Goal: Check status: Check status

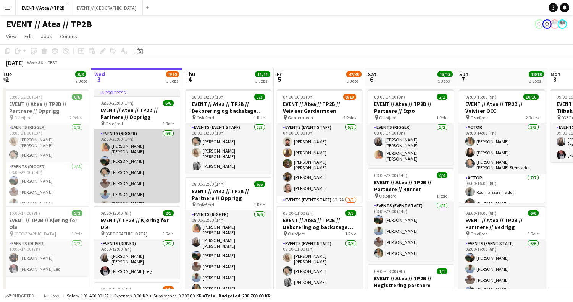
click at [151, 169] on app-card-role "Events (Rigger) [DATE] 08:00-22:00 (14h) [PERSON_NAME] [PERSON_NAME] [PERSON_NA…" at bounding box center [137, 172] width 86 height 86
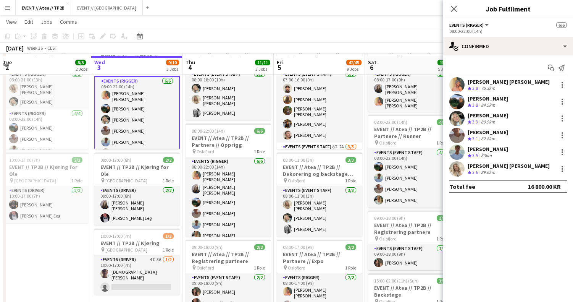
scroll to position [55, 0]
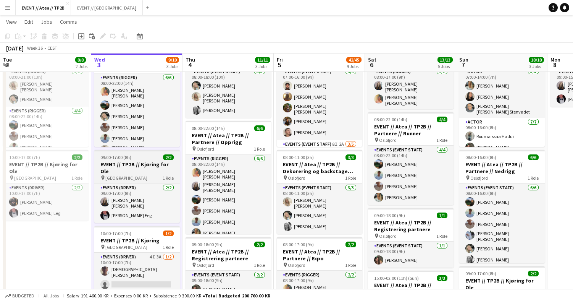
click at [128, 175] on div "pin Oslo 1 Role" at bounding box center [137, 178] width 86 height 6
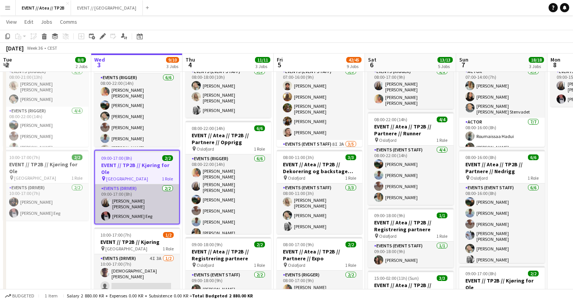
click at [137, 200] on app-card-role "Events (Driver) [DATE] 09:00-17:00 (8h) [PERSON_NAME] [PERSON_NAME] Eeg" at bounding box center [137, 203] width 84 height 39
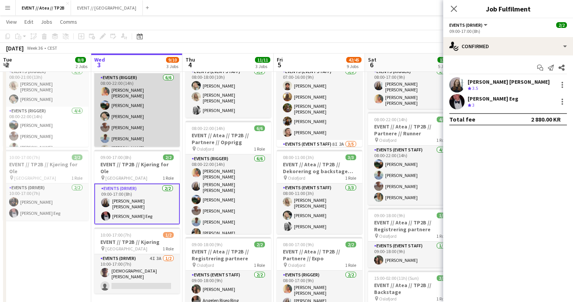
click at [147, 111] on app-card-role "Events (Rigger) [DATE] 08:00-22:00 (14h) [PERSON_NAME] [PERSON_NAME] [PERSON_NA…" at bounding box center [137, 116] width 86 height 86
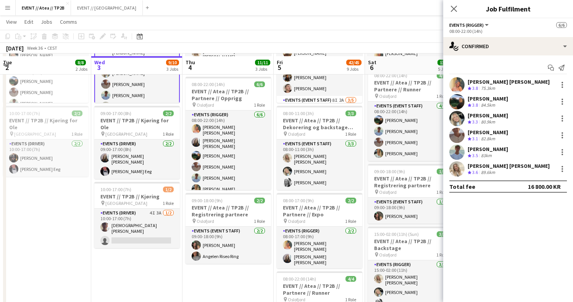
scroll to position [102, 0]
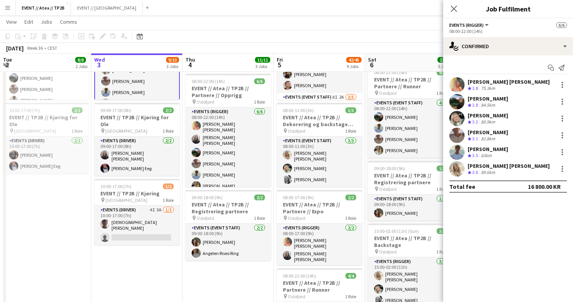
click at [492, 102] on div "84.5km" at bounding box center [488, 105] width 17 height 6
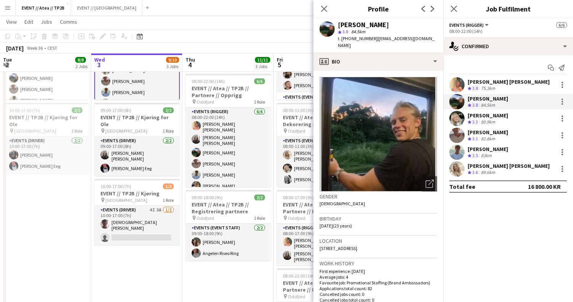
click at [508, 141] on div "Crew rating 3.1 82.8km" at bounding box center [488, 139] width 40 height 6
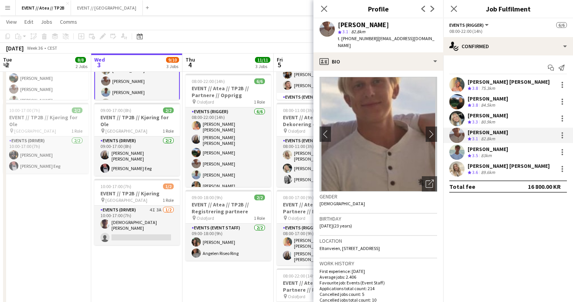
click at [507, 150] on div "[PERSON_NAME]" at bounding box center [488, 149] width 40 height 7
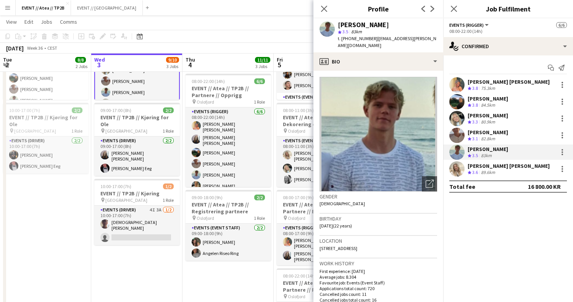
click at [504, 136] on div "Crew rating 3.1 82.8km" at bounding box center [488, 139] width 40 height 6
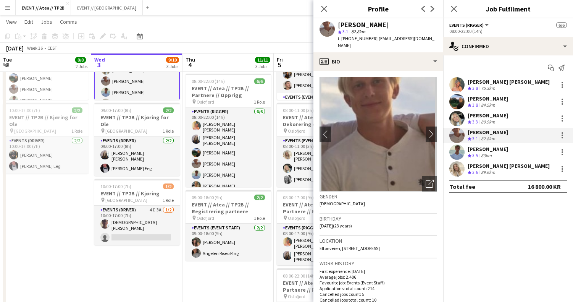
click at [506, 171] on div "Crew rating 3.6 89.6km" at bounding box center [509, 172] width 82 height 6
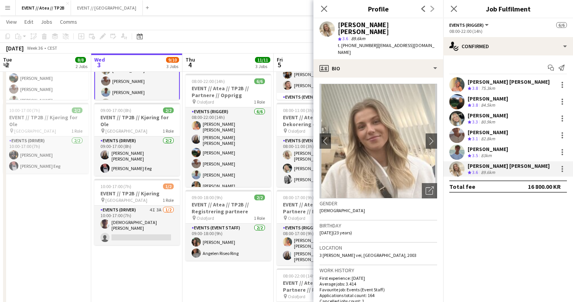
click at [508, 150] on div "[PERSON_NAME]" at bounding box center [488, 149] width 40 height 7
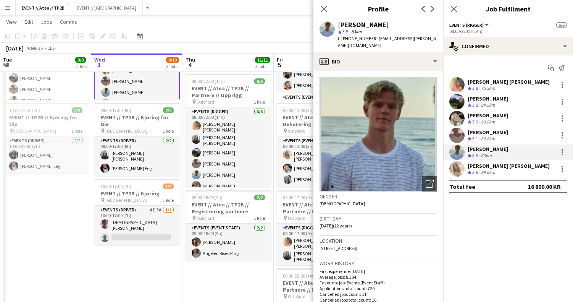
click at [514, 135] on div "[PERSON_NAME] Crew rating 3.1 82.8km" at bounding box center [508, 135] width 130 height 15
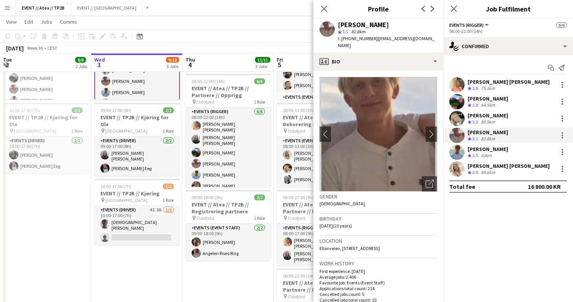
click at [502, 118] on div "[PERSON_NAME] Crew rating 3.3 80.9km" at bounding box center [508, 118] width 130 height 15
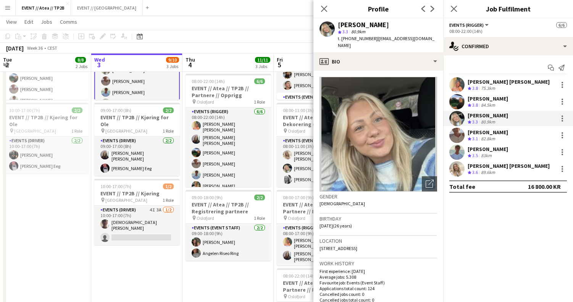
click at [506, 102] on div "Crew rating 3.8 84.5km" at bounding box center [488, 105] width 40 height 6
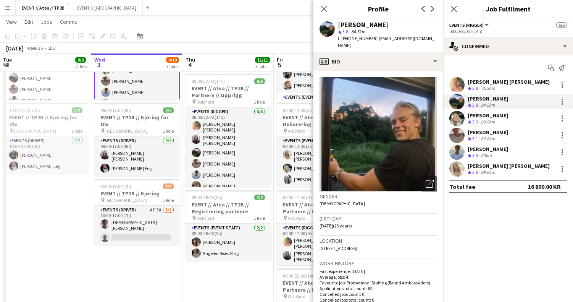
click at [496, 81] on div "[PERSON_NAME] [PERSON_NAME]" at bounding box center [509, 81] width 82 height 7
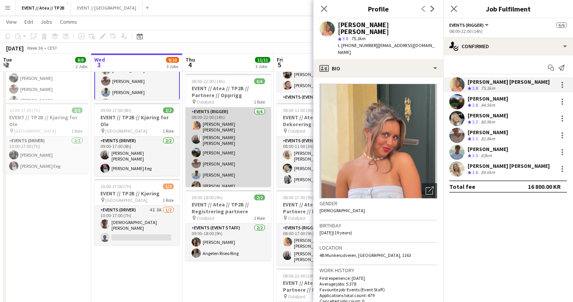
click at [235, 123] on app-card-role "Events (Rigger) [DATE] 08:00-22:00 (14h) [PERSON_NAME] [PERSON_NAME] [PERSON_NA…" at bounding box center [229, 150] width 86 height 86
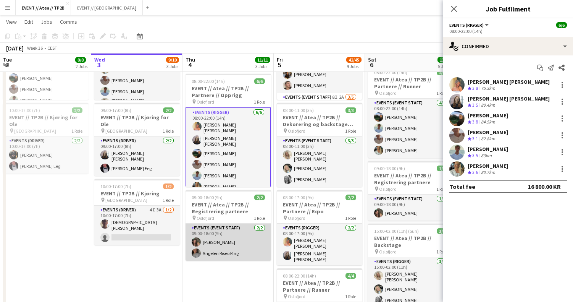
click at [231, 254] on app-card-role "Events (Event Staff) [DATE] 09:00-18:00 (9h) [PERSON_NAME] Angelen Riseo Ring" at bounding box center [229, 241] width 86 height 37
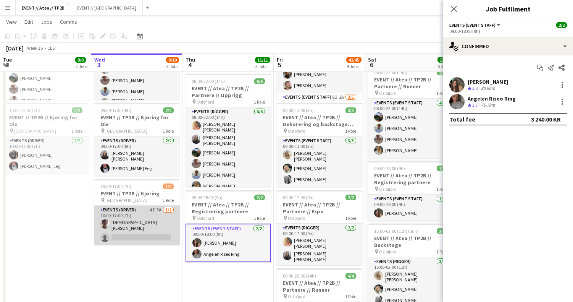
click at [135, 212] on app-card-role "Events (Driver) 4I 3A [DATE] 10:00-17:00 (7h) [DEMOGRAPHIC_DATA][PERSON_NAME] s…" at bounding box center [137, 224] width 86 height 39
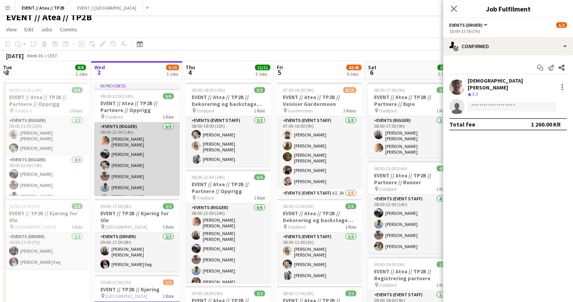
scroll to position [0, 0]
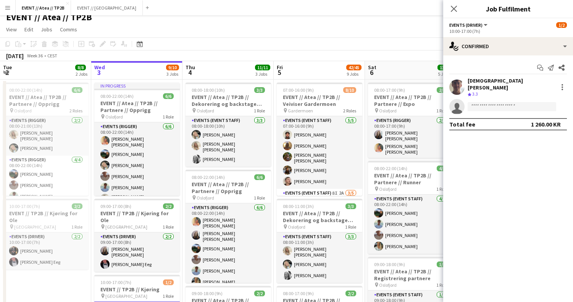
click at [393, 45] on app-toolbar "Copy Paste Paste Command V Paste with crew Command Shift V Paste linked Job [GE…" at bounding box center [286, 43] width 573 height 13
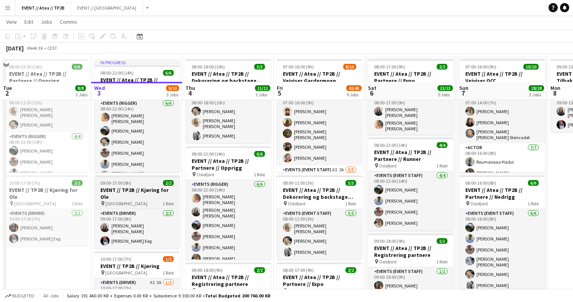
scroll to position [25, 0]
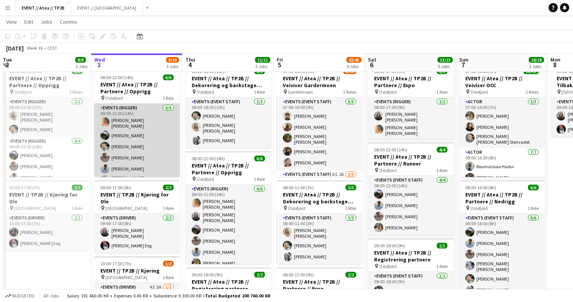
click at [138, 146] on app-card-role "Events (Rigger) [DATE] 08:00-22:00 (14h) [PERSON_NAME] [PERSON_NAME] [PERSON_NA…" at bounding box center [137, 147] width 86 height 86
